Goal: Task Accomplishment & Management: Use online tool/utility

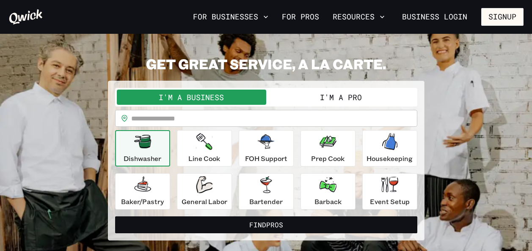
scroll to position [18, 0]
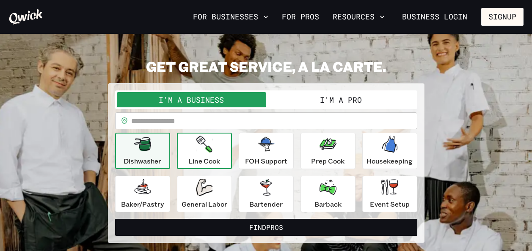
click at [185, 162] on button "Line Cook" at bounding box center [204, 151] width 55 height 36
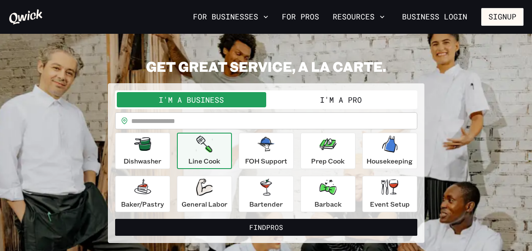
click at [185, 162] on button "Line Cook" at bounding box center [204, 151] width 55 height 36
click at [303, 103] on button "I'm a Pro" at bounding box center [340, 99] width 149 height 15
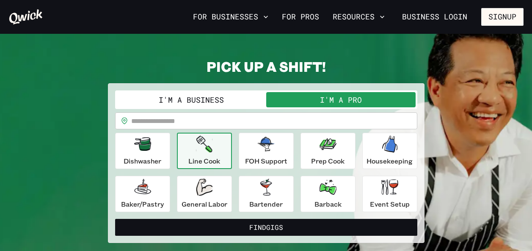
click at [206, 166] on p "Line Cook" at bounding box center [204, 161] width 32 height 10
click at [190, 120] on input "text" at bounding box center [274, 121] width 286 height 17
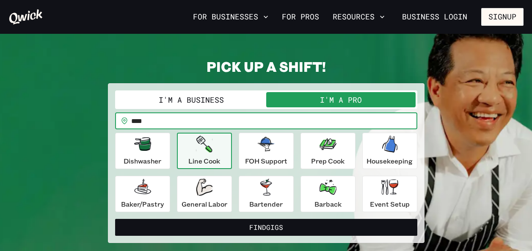
click at [115, 219] on button "Find Gigs" at bounding box center [266, 227] width 302 height 17
type input "*****"
click at [115, 219] on button "Find Gigs" at bounding box center [266, 227] width 302 height 17
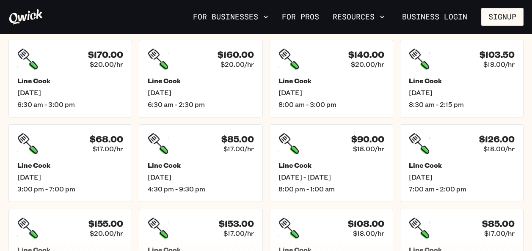
scroll to position [234, 0]
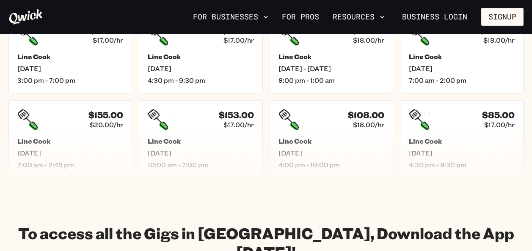
click at [528, 91] on div "Results for "Line Cook" Filter by position $170.00 $20.00/hr Line Cook [DATE] 6…" at bounding box center [266, 42] width 532 height 271
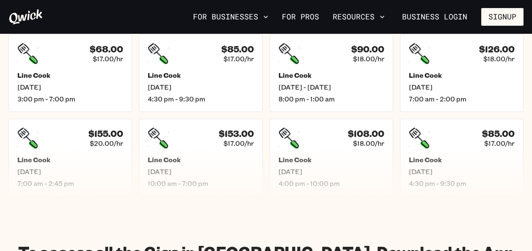
click at [527, 90] on div "Results for "Line Cook" Filter by position $170.00 $20.00/hr Line Cook [DATE] 6…" at bounding box center [266, 61] width 532 height 271
click at [527, 89] on div "Results for "Line Cook" Filter by position $170.00 $20.00/hr Line Cook [DATE] 6…" at bounding box center [266, 61] width 532 height 271
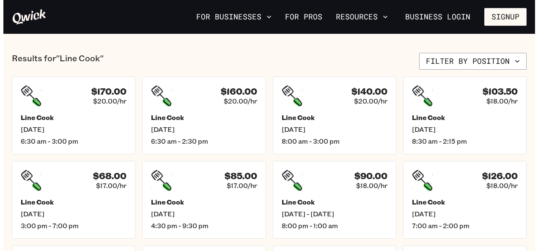
scroll to position [197, 0]
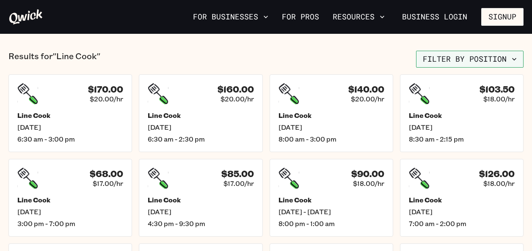
click at [518, 58] on button "Filter by position" at bounding box center [469, 59] width 107 height 17
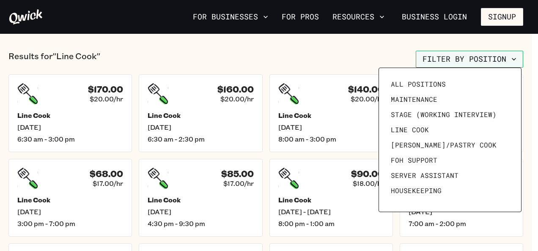
click at [518, 58] on div at bounding box center [269, 125] width 538 height 251
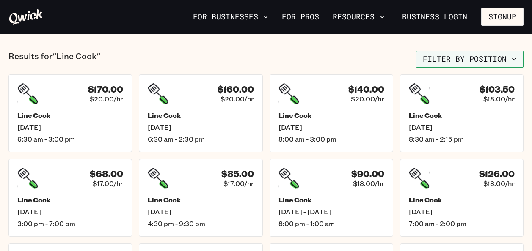
click at [518, 58] on button "Filter by position" at bounding box center [469, 59] width 107 height 17
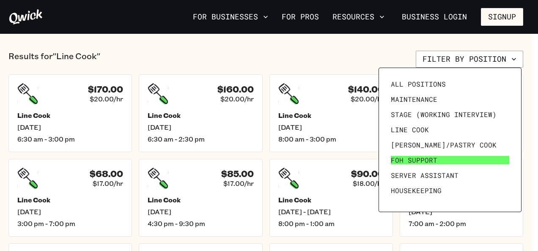
click at [413, 155] on link "FOH Support" at bounding box center [450, 160] width 125 height 15
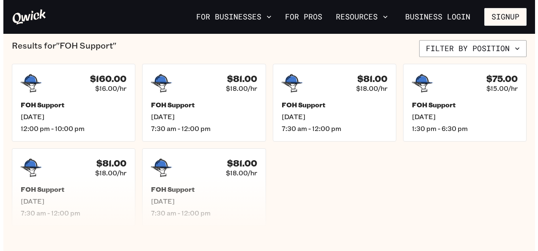
scroll to position [193, 0]
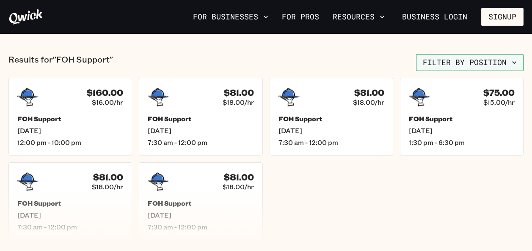
click at [500, 64] on button "Filter by position" at bounding box center [469, 62] width 107 height 17
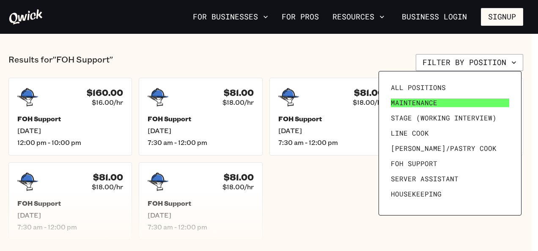
click at [416, 101] on span "Maintenance" at bounding box center [414, 103] width 47 height 8
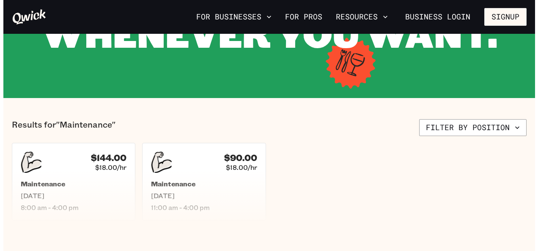
scroll to position [136, 0]
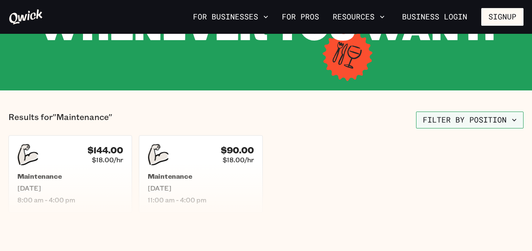
click at [496, 121] on button "Filter by position" at bounding box center [469, 120] width 107 height 17
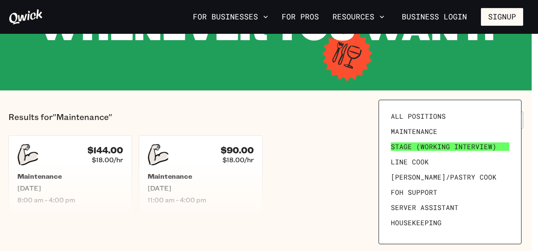
click at [451, 146] on span "Stage (working interview)" at bounding box center [444, 147] width 106 height 8
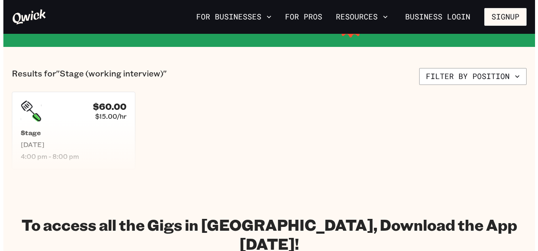
scroll to position [181, 0]
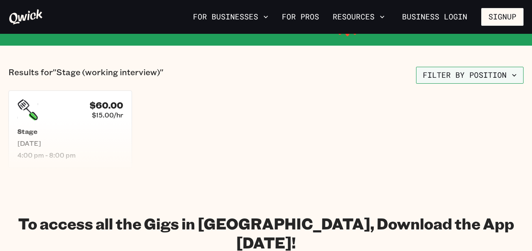
click at [506, 72] on button "Filter by position" at bounding box center [469, 75] width 107 height 17
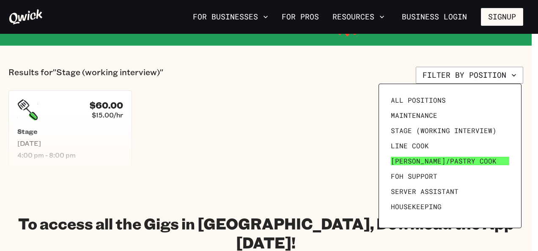
click at [448, 160] on span "[PERSON_NAME]/Pastry Cook" at bounding box center [444, 161] width 106 height 8
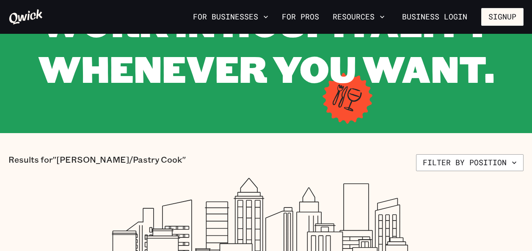
scroll to position [95, 0]
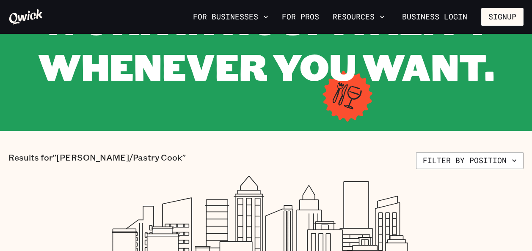
click at [531, 52] on div "Atlanta WORK IN HOSPITALITY WHENEVER YOU WANT." at bounding box center [266, 35] width 532 height 108
drag, startPoint x: 530, startPoint y: 67, endPoint x: 531, endPoint y: 76, distance: 8.5
click at [531, 76] on div "Atlanta WORK IN HOSPITALITY WHENEVER YOU WANT." at bounding box center [266, 35] width 532 height 108
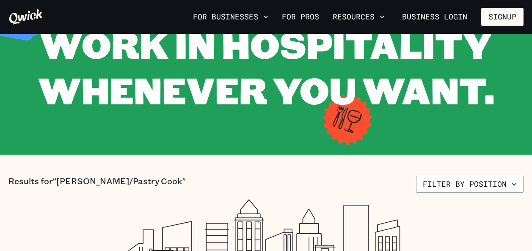
scroll to position [0, 0]
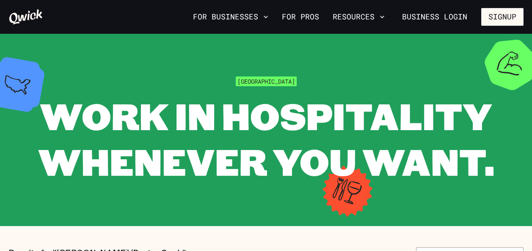
drag, startPoint x: 531, startPoint y: 45, endPoint x: 530, endPoint y: 77, distance: 31.8
click at [530, 77] on section "Atlanta WORK IN HOSPITALITY WHENEVER YOU WANT." at bounding box center [266, 130] width 532 height 193
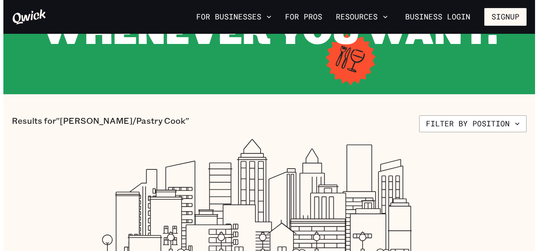
scroll to position [142, 0]
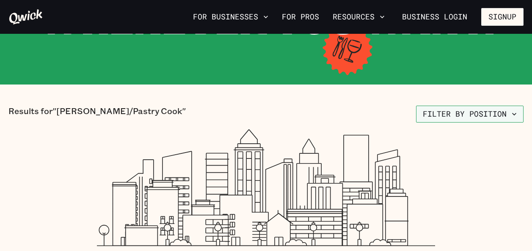
click at [492, 112] on button "Filter by position" at bounding box center [469, 114] width 107 height 17
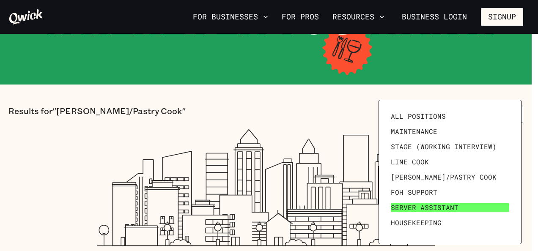
click at [432, 209] on span "Server Assistant" at bounding box center [425, 208] width 68 height 8
